Goal: Information Seeking & Learning: Understand process/instructions

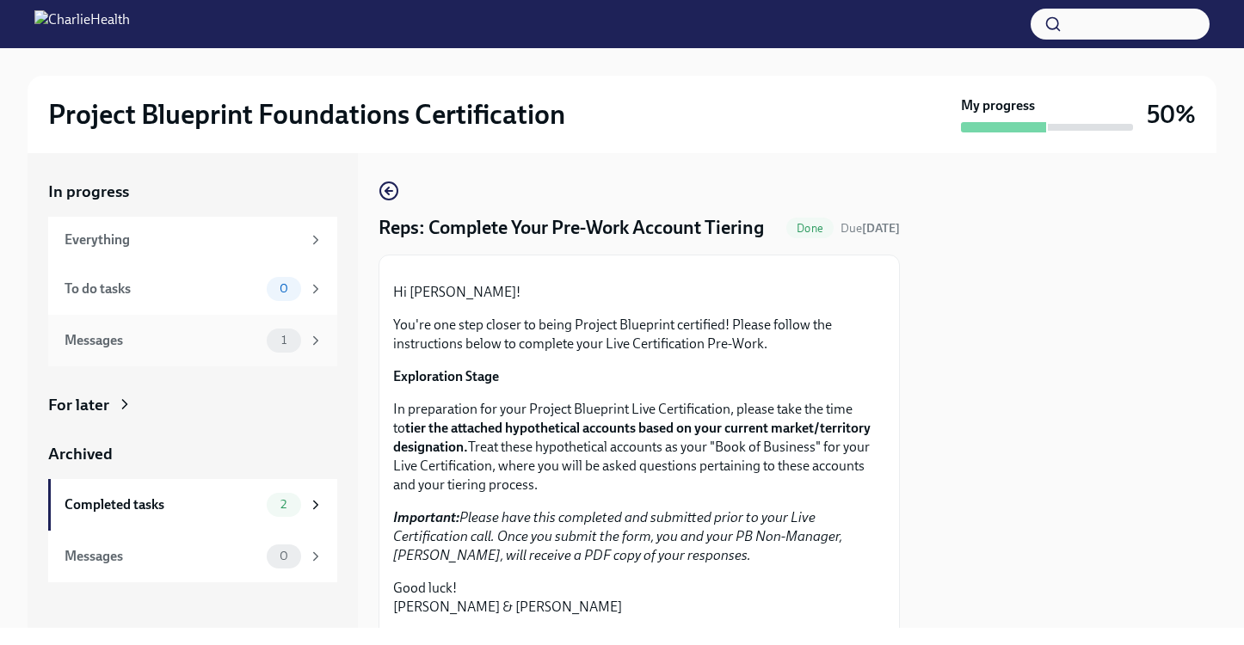
click at [296, 342] on span "1" at bounding box center [284, 340] width 26 height 13
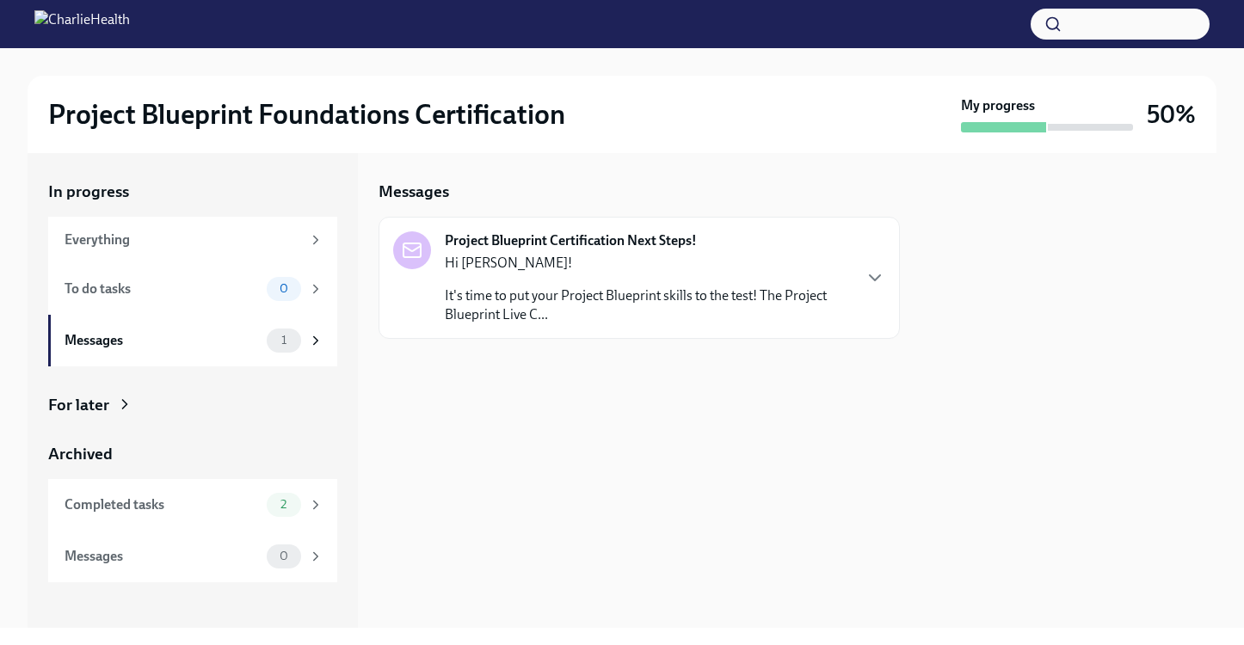
click at [429, 302] on div "Project Blueprint Certification Next Steps! Hi [PERSON_NAME]! It's time to put …" at bounding box center [622, 277] width 458 height 93
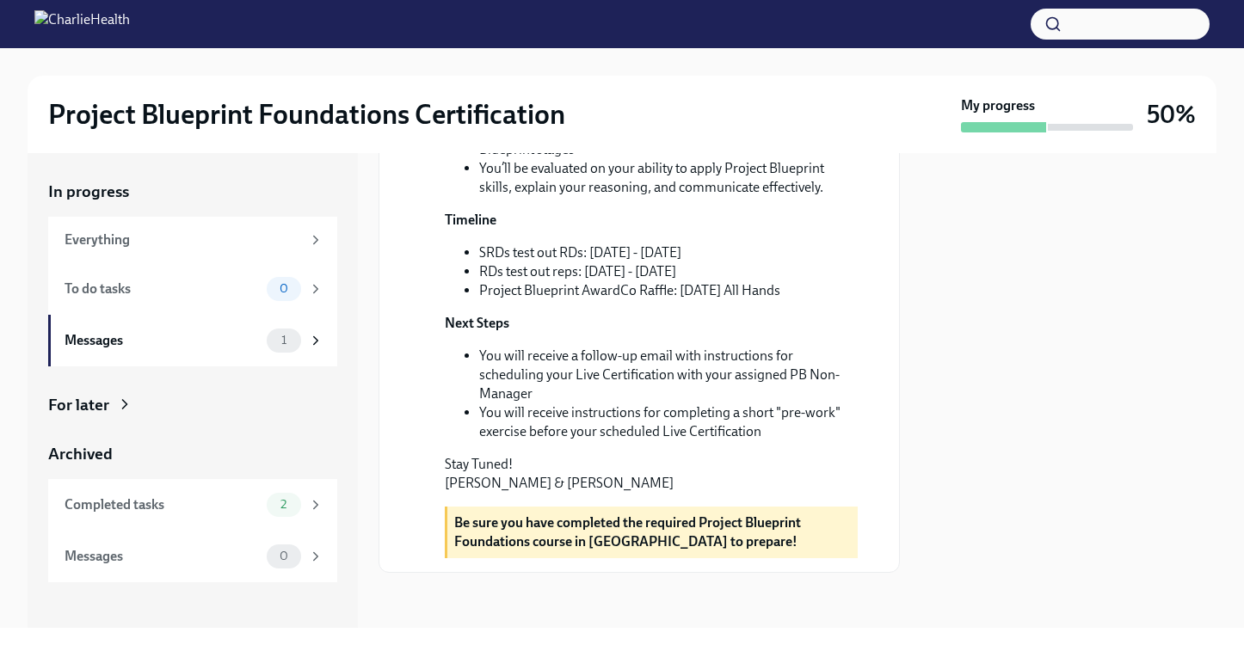
scroll to position [510, 0]
click at [292, 280] on div "0" at bounding box center [284, 289] width 34 height 24
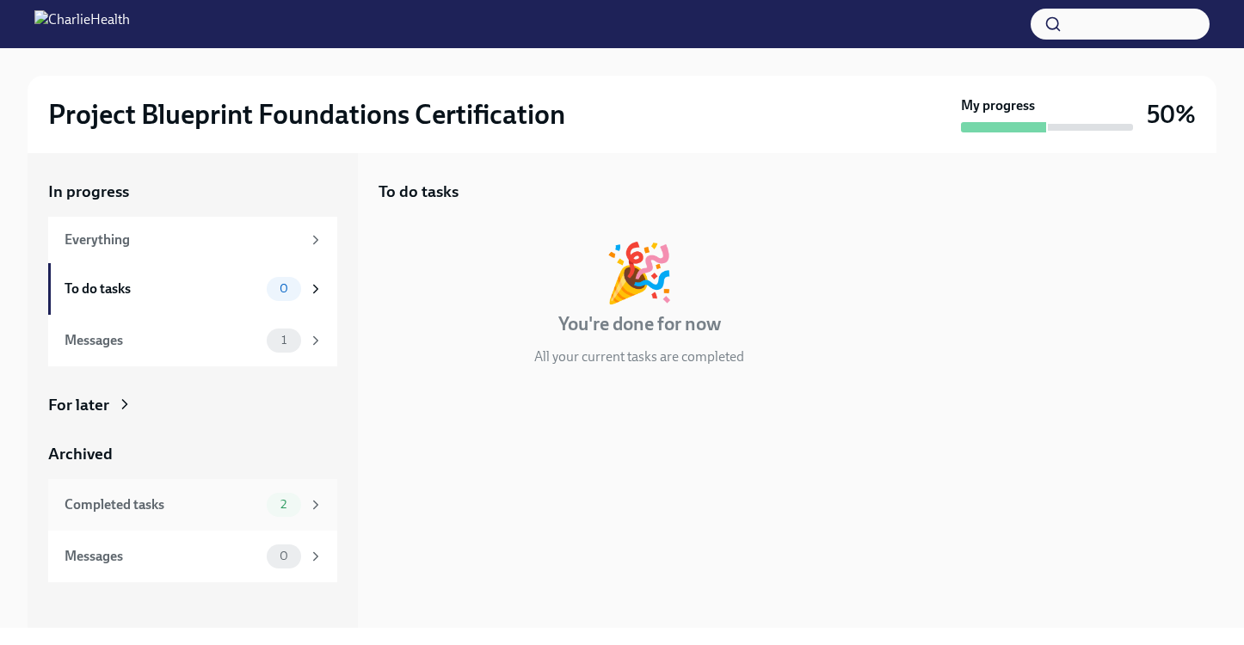
click at [284, 510] on span "2" at bounding box center [283, 504] width 27 height 13
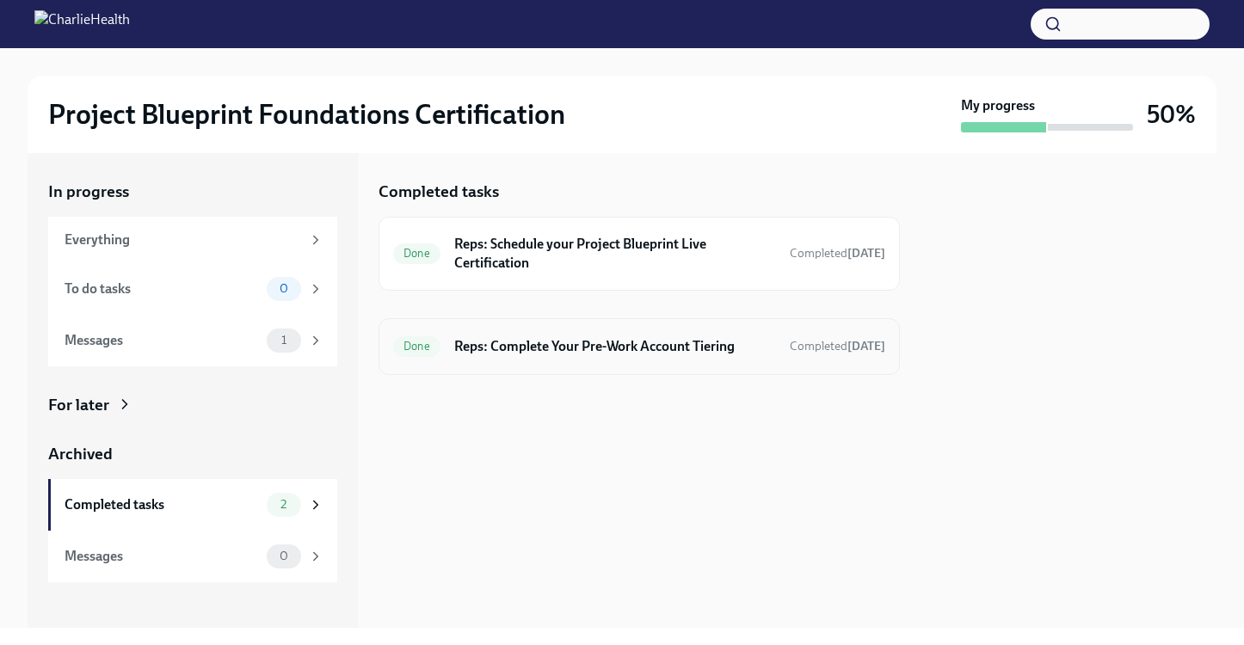
click at [693, 354] on h6 "Reps: Complete Your Pre-Work Account Tiering" at bounding box center [615, 346] width 322 height 19
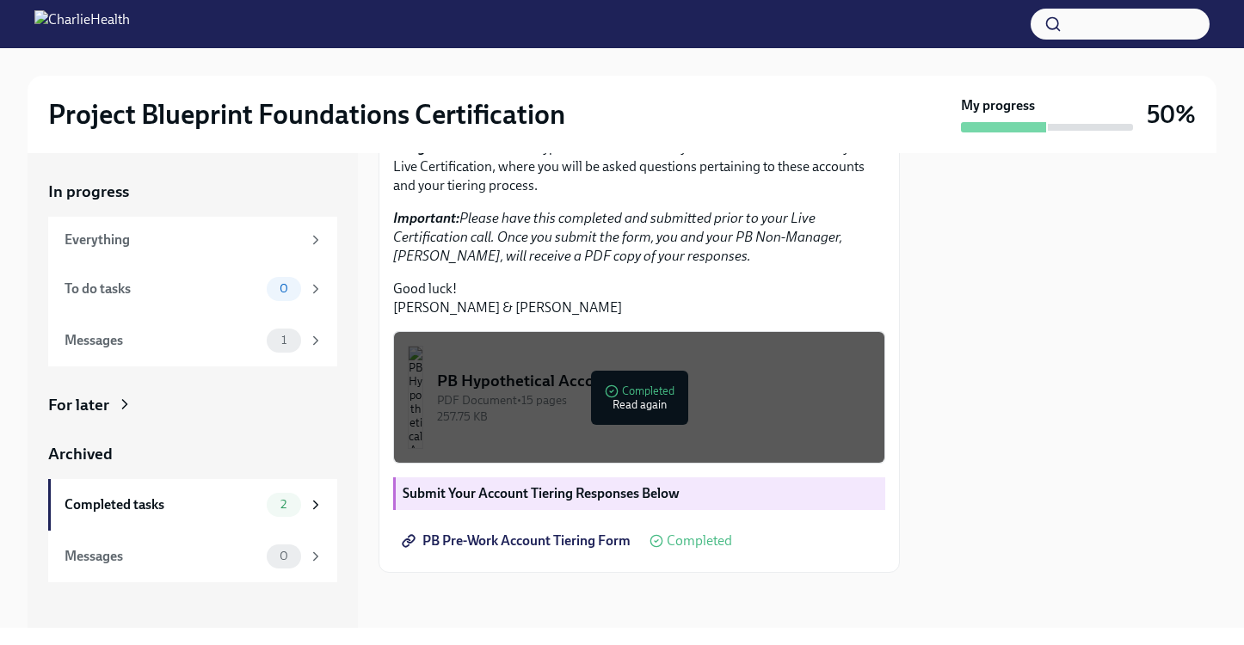
scroll to position [445, 0]
click at [564, 546] on span "PB Pre-Work Account Tiering Form" at bounding box center [517, 541] width 225 height 17
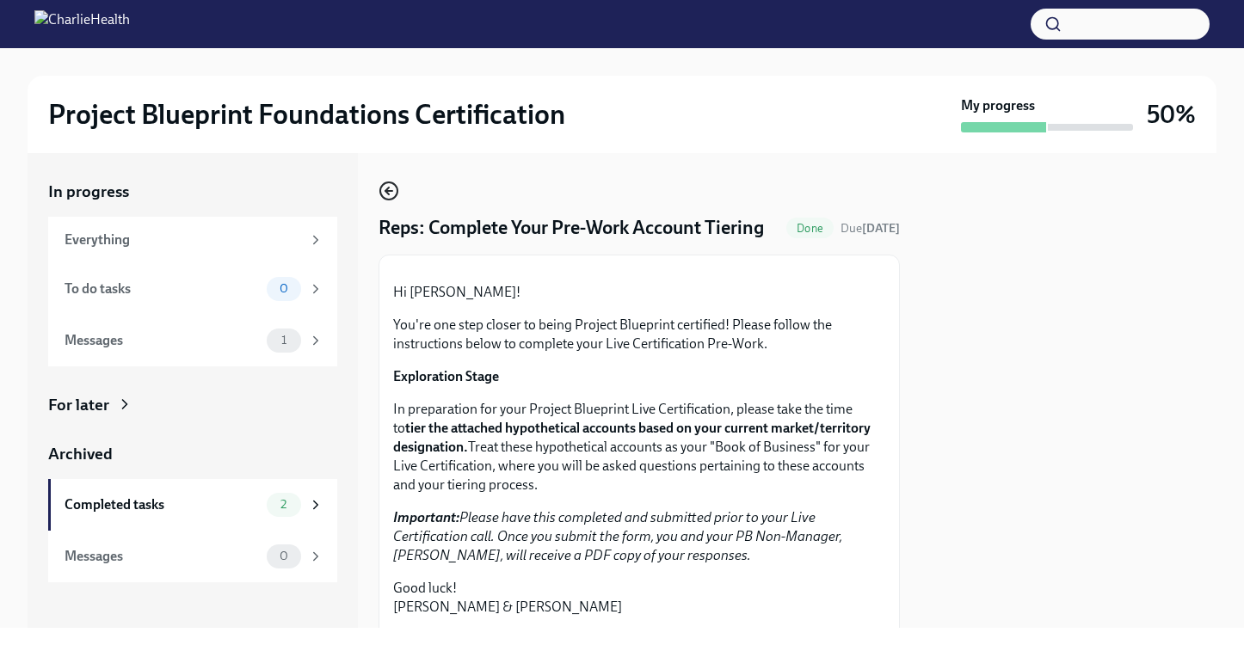
click at [385, 197] on icon "button" at bounding box center [389, 191] width 21 height 21
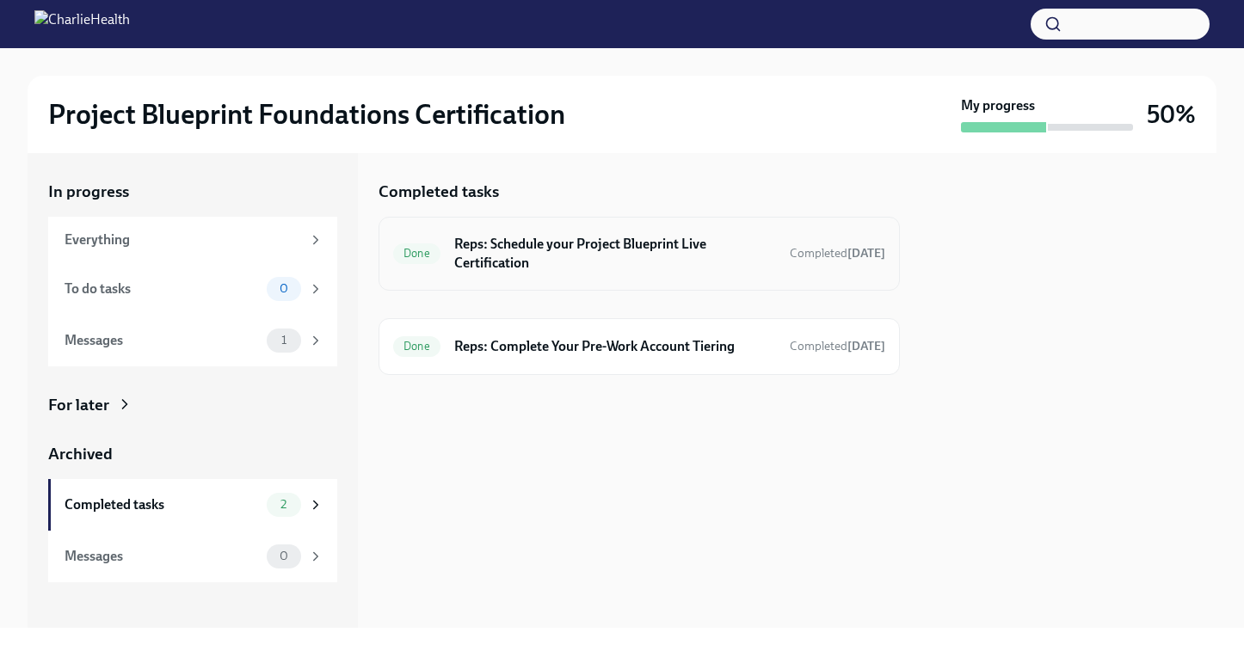
click at [544, 271] on h6 "Reps: Schedule your Project Blueprint Live Certification" at bounding box center [615, 254] width 322 height 38
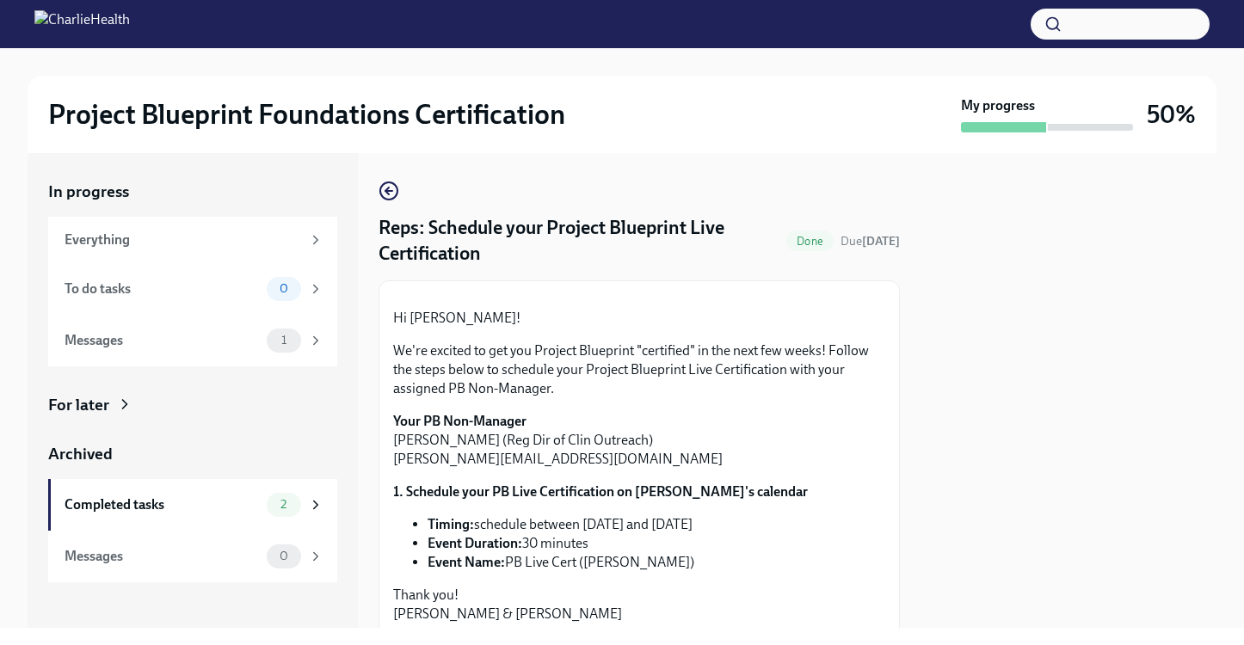
scroll to position [309, 0]
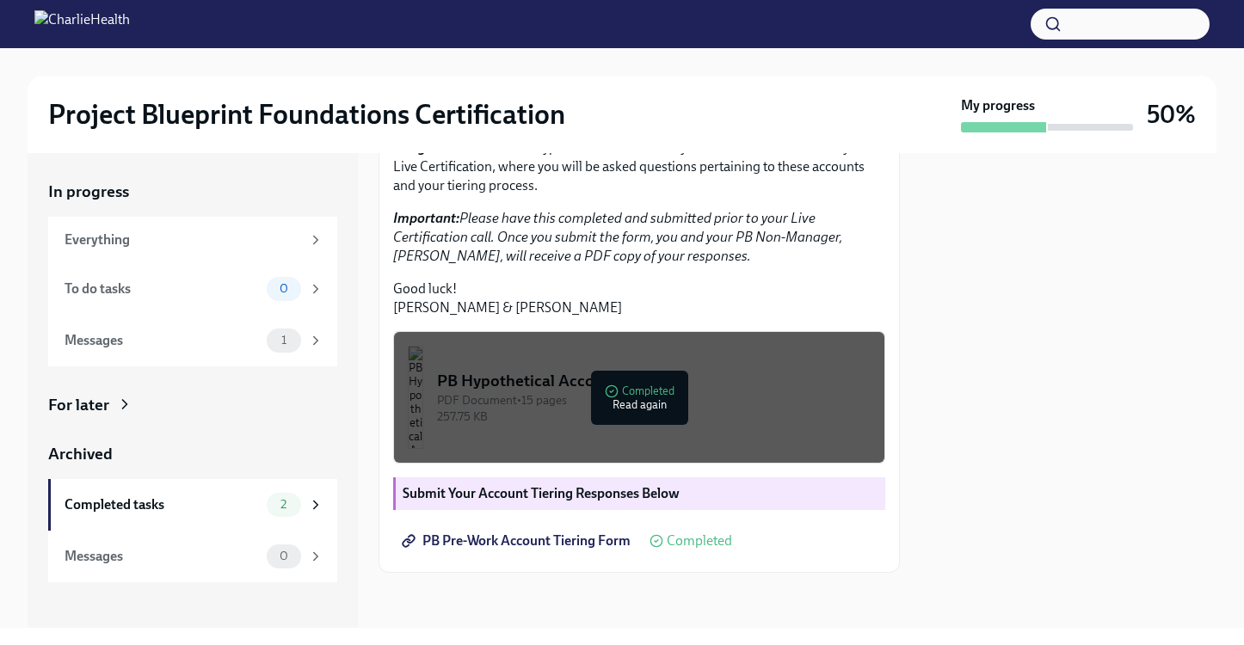
scroll to position [428, 0]
click at [627, 409] on div "PDF Document • 15 pages" at bounding box center [654, 400] width 434 height 16
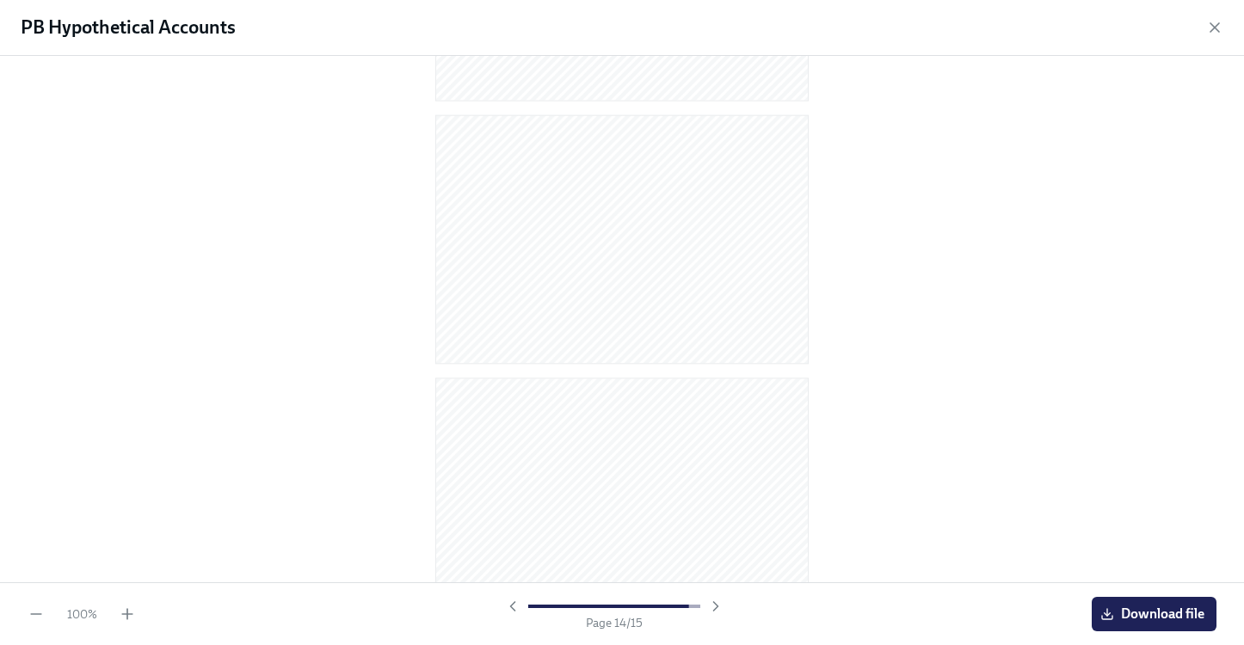
scroll to position [3432, 0]
